Goal: Information Seeking & Learning: Check status

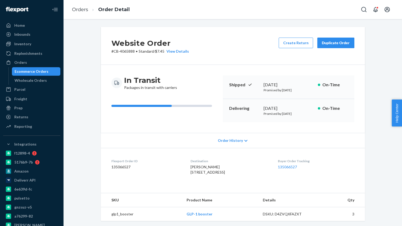
scroll to position [130, 0]
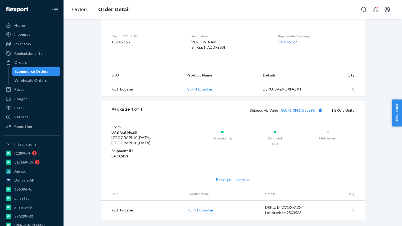
click at [38, 71] on div "Ecommerce Orders" at bounding box center [32, 71] width 34 height 5
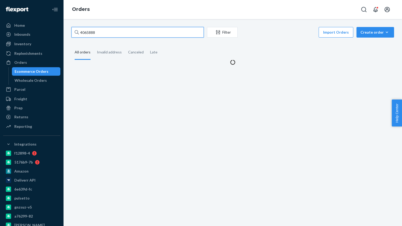
click at [118, 36] on input "4065888" at bounding box center [137, 32] width 132 height 11
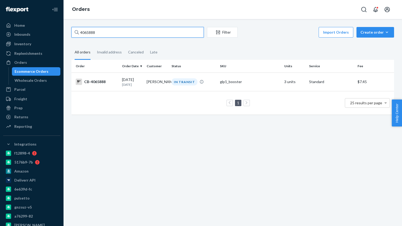
paste input "[EMAIL_ADDRESS][DOMAIN_NAME]"
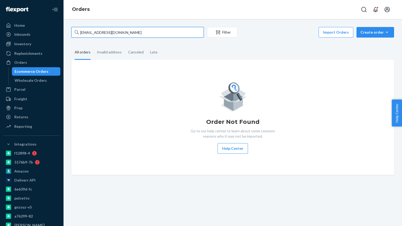
click at [123, 33] on input "[EMAIL_ADDRESS][DOMAIN_NAME]" at bounding box center [137, 32] width 132 height 11
paste input "CBSHOP2387"
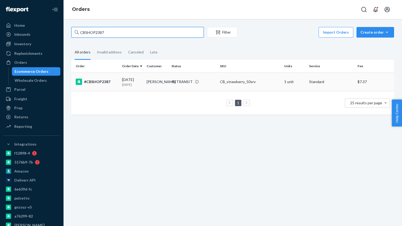
type input "CBSHOP2387"
click at [149, 86] on td "[PERSON_NAME]" at bounding box center [157, 82] width 25 height 19
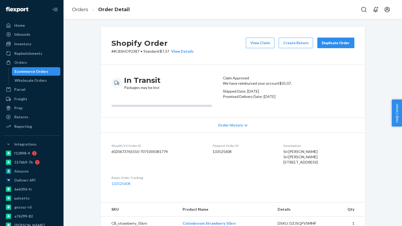
click at [26, 73] on div "Ecommerce Orders" at bounding box center [32, 71] width 34 height 5
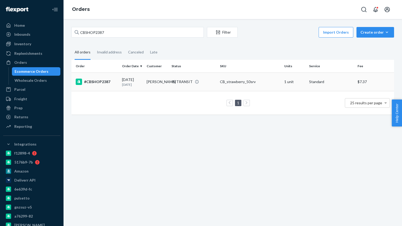
click at [141, 85] on p "[DATE]" at bounding box center [132, 84] width 20 height 5
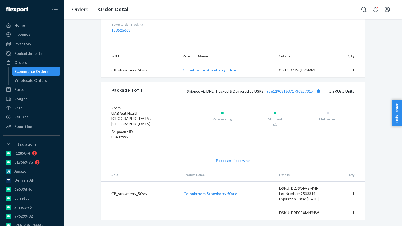
scroll to position [175, 0]
click at [295, 93] on link "9261290316871730327317" at bounding box center [290, 91] width 47 height 5
click at [30, 73] on div "Ecommerce Orders" at bounding box center [32, 71] width 34 height 5
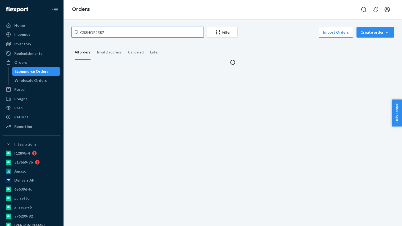
click at [113, 32] on input "CBSHOP2387" at bounding box center [137, 32] width 132 height 11
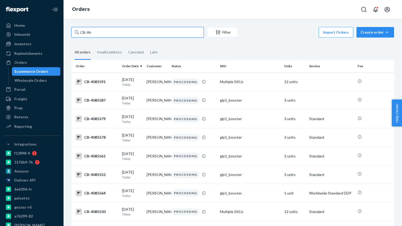
paste input "2292"
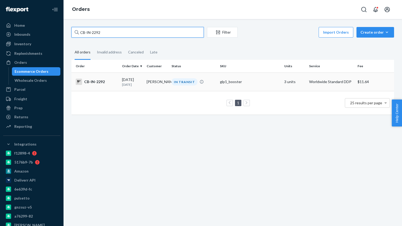
type input "CB-IN-2292"
click at [131, 83] on p "[DATE]" at bounding box center [132, 84] width 20 height 5
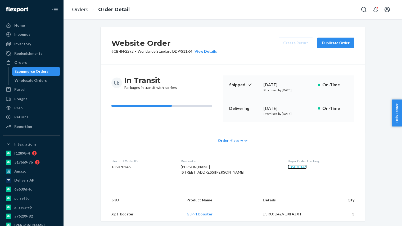
click at [294, 167] on link "135070146" at bounding box center [297, 167] width 19 height 5
click at [50, 71] on div "Ecommerce Orders" at bounding box center [36, 71] width 48 height 7
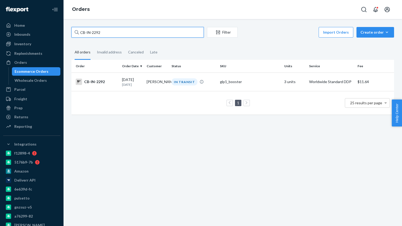
drag, startPoint x: 122, startPoint y: 35, endPoint x: 103, endPoint y: 30, distance: 19.3
click at [103, 30] on input "CB-IN-2292" at bounding box center [137, 32] width 132 height 11
paste input "4049214"
type input "4049214"
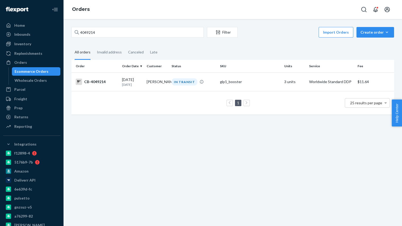
drag, startPoint x: 92, startPoint y: 92, endPoint x: 66, endPoint y: 80, distance: 28.3
click at [92, 92] on td "1 25 results per page" at bounding box center [232, 103] width 323 height 24
click at [52, 70] on div "Ecommerce Orders" at bounding box center [36, 71] width 48 height 7
click at [31, 84] on div "Wholesale Orders" at bounding box center [36, 80] width 48 height 7
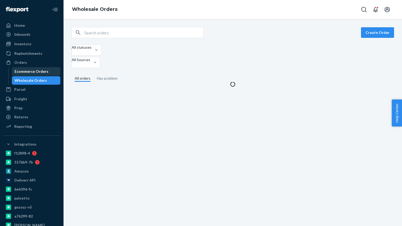
click at [36, 74] on div "Ecommerce Orders" at bounding box center [32, 71] width 34 height 5
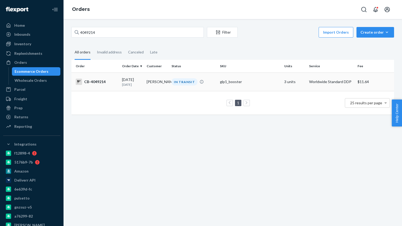
click at [134, 82] on p "[DATE]" at bounding box center [132, 84] width 20 height 5
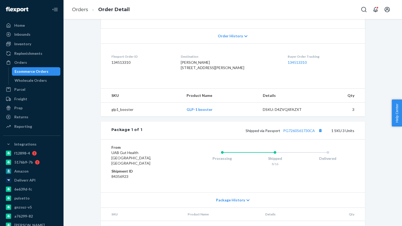
scroll to position [105, 0]
click at [310, 133] on link "PG7260561730CA" at bounding box center [299, 130] width 32 height 5
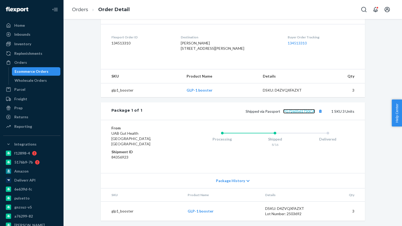
scroll to position [130, 0]
click at [306, 113] on link "PG7260561730CA" at bounding box center [299, 110] width 32 height 5
click at [36, 72] on div "Ecommerce Orders" at bounding box center [32, 71] width 34 height 5
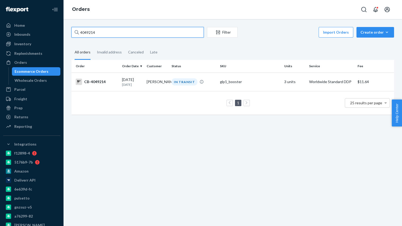
paste input "26"
type input "4049226"
click at [159, 84] on td "[PERSON_NAME]" at bounding box center [157, 82] width 25 height 19
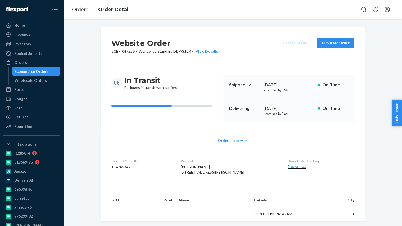
click at [301, 168] on link "134745342" at bounding box center [297, 167] width 19 height 5
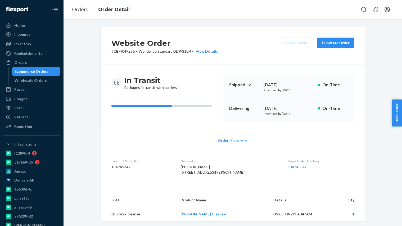
drag, startPoint x: 43, startPoint y: 70, endPoint x: 75, endPoint y: 66, distance: 31.8
click at [44, 70] on div "Ecommerce Orders" at bounding box center [32, 71] width 34 height 5
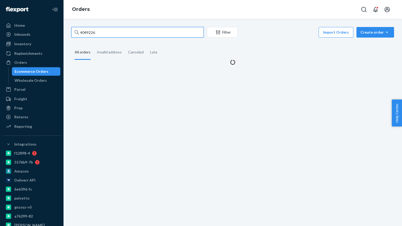
click at [137, 31] on input "4049226" at bounding box center [137, 32] width 132 height 11
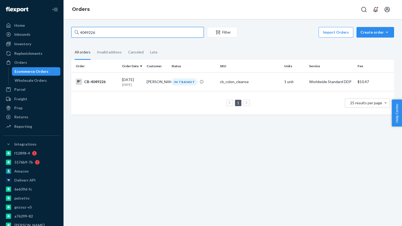
click at [151, 34] on input "4049226" at bounding box center [137, 32] width 132 height 11
click at [106, 35] on input "4049226" at bounding box center [137, 32] width 132 height 11
paste input "26320"
type input "4026320"
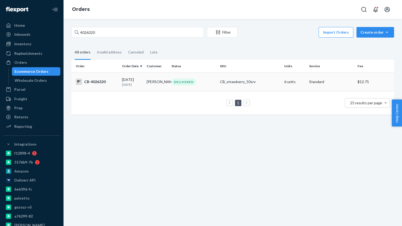
click at [147, 82] on td "[PERSON_NAME]" at bounding box center [157, 82] width 25 height 19
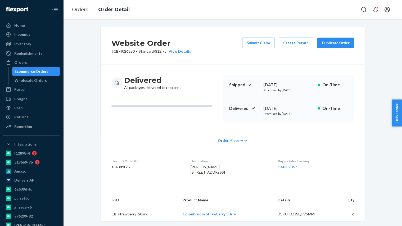
click at [122, 51] on p "# CB-4026320 • Standard / $12.75 View Details" at bounding box center [151, 51] width 80 height 5
drag, startPoint x: 113, startPoint y: 51, endPoint x: 134, endPoint y: 51, distance: 20.9
click at [134, 51] on p "# CB-4026320 • Standard / $12.75 View Details" at bounding box center [151, 51] width 80 height 5
copy p "CB-4026320"
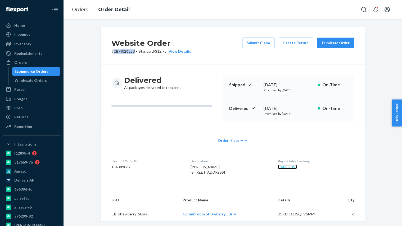
click at [289, 166] on link "134389067" at bounding box center [287, 167] width 19 height 5
click at [51, 70] on div "Ecommerce Orders" at bounding box center [36, 71] width 48 height 7
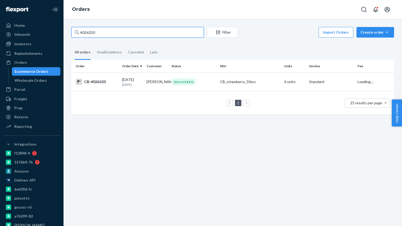
paste input "3963907"
type input "3963907"
click at [120, 82] on td "[DATE] [DATE]" at bounding box center [132, 82] width 25 height 19
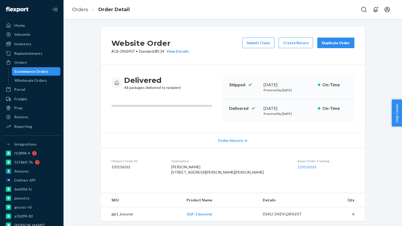
click at [292, 108] on div "Delivered [DATE] Promised by [DATE] On-Time" at bounding box center [289, 110] width 132 height 23
copy div "[DATE]"
drag, startPoint x: 48, startPoint y: 157, endPoint x: 112, endPoint y: 2, distance: 167.7
